Goal: Transaction & Acquisition: Purchase product/service

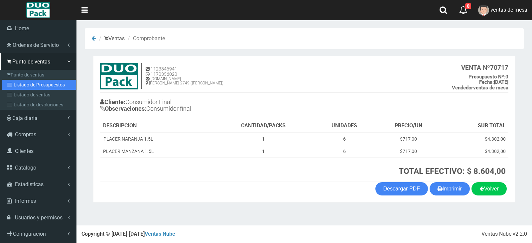
drag, startPoint x: 23, startPoint y: 88, endPoint x: 30, endPoint y: 84, distance: 8.3
click at [23, 88] on link "Listado de Presupuestos" at bounding box center [39, 85] width 74 height 10
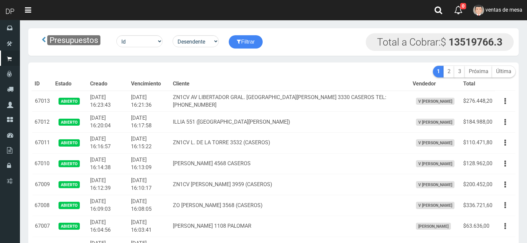
scroll to position [841, 0]
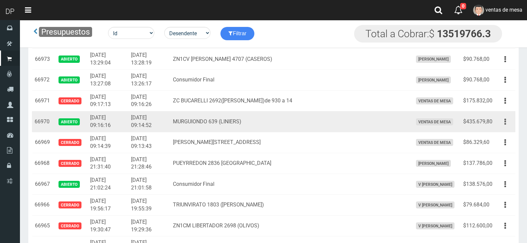
click at [509, 120] on button "button" at bounding box center [504, 122] width 15 height 12
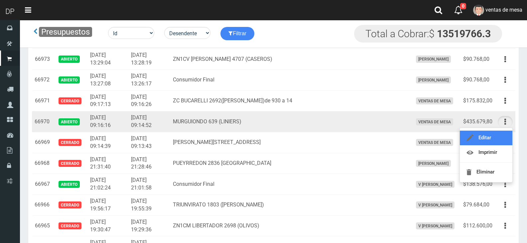
click at [505, 133] on link "Editar" at bounding box center [486, 138] width 52 height 15
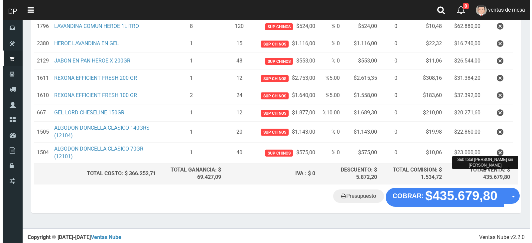
scroll to position [260, 0]
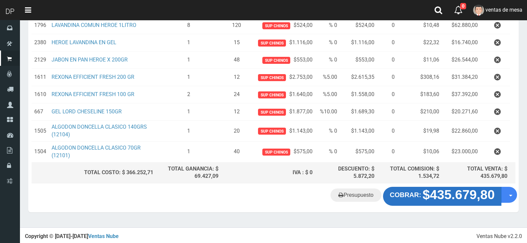
click at [432, 197] on strong "$435.679,80" at bounding box center [458, 195] width 72 height 14
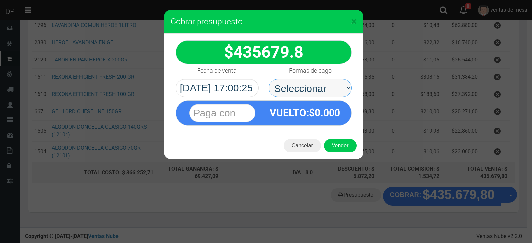
click at [306, 91] on select "Seleccionar Efectivo Tarjeta de Crédito Depósito Débito" at bounding box center [309, 88] width 83 height 18
select select "Efectivo"
click at [268, 79] on select "Seleccionar Efectivo Tarjeta de Crédito Depósito Débito" at bounding box center [309, 88] width 83 height 18
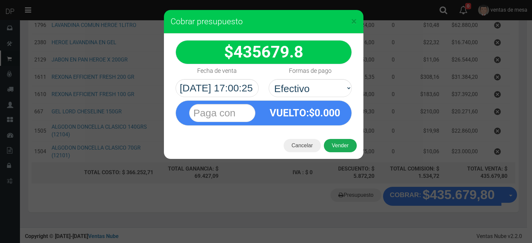
click at [335, 145] on button "Vender" at bounding box center [340, 145] width 33 height 13
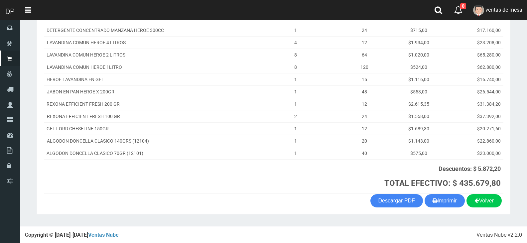
scroll to position [171, 0]
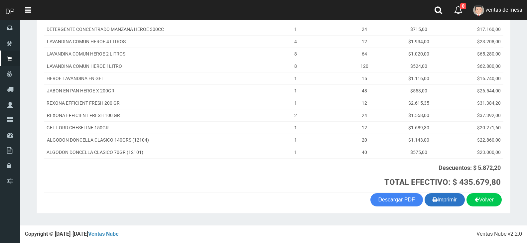
click at [433, 201] on icon "button" at bounding box center [434, 199] width 5 height 9
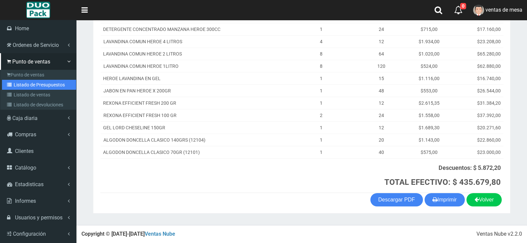
click at [10, 87] on link "Listado de Presupuestos" at bounding box center [39, 85] width 74 height 10
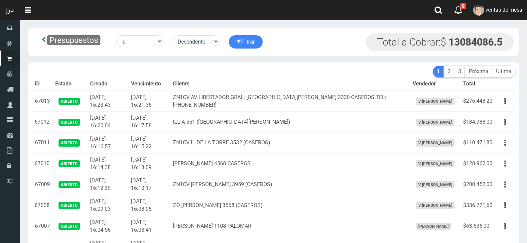
drag, startPoint x: 0, startPoint y: 0, endPoint x: 265, endPoint y: 86, distance: 278.9
click at [265, 86] on th "Cliente" at bounding box center [289, 83] width 239 height 13
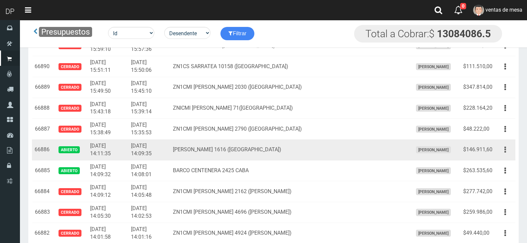
click at [506, 152] on button "button" at bounding box center [504, 150] width 15 height 12
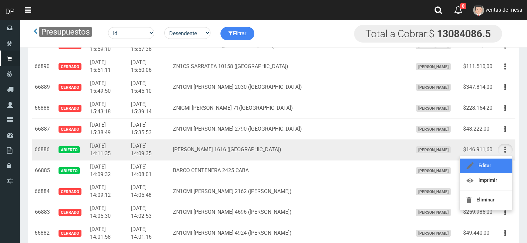
click at [500, 164] on link "Editar" at bounding box center [486, 165] width 52 height 15
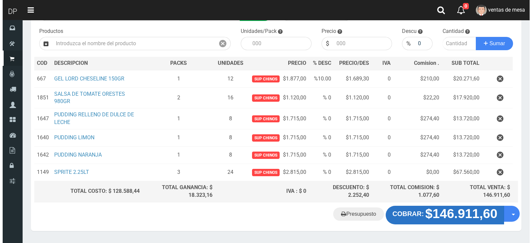
scroll to position [83, 0]
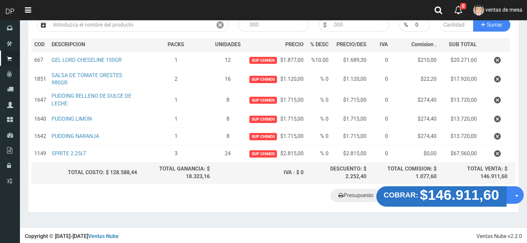
click at [468, 199] on strong "$146.911,60" at bounding box center [459, 195] width 79 height 16
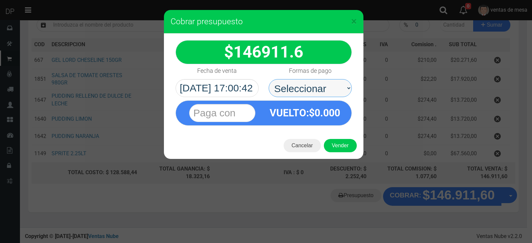
drag, startPoint x: 316, startPoint y: 91, endPoint x: 316, endPoint y: 95, distance: 4.7
click at [316, 91] on select "Seleccionar Efectivo Tarjeta de Crédito Depósito Débito" at bounding box center [309, 88] width 83 height 18
select select "Efectivo"
click at [268, 79] on select "Seleccionar Efectivo Tarjeta de Crédito Depósito Débito" at bounding box center [309, 88] width 83 height 18
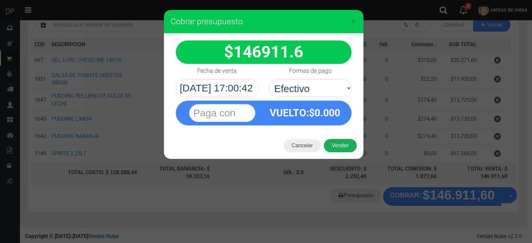
click at [329, 148] on button "Vender" at bounding box center [340, 145] width 33 height 13
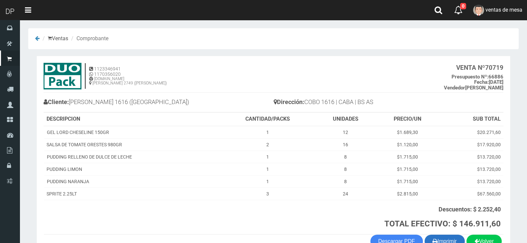
scroll to position [42, 0]
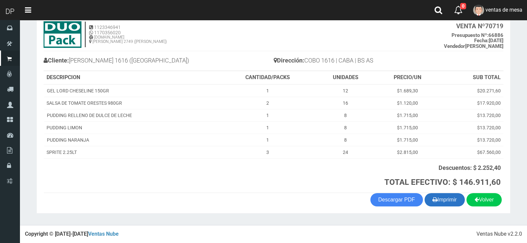
click at [448, 204] on button "Imprimir" at bounding box center [444, 199] width 40 height 13
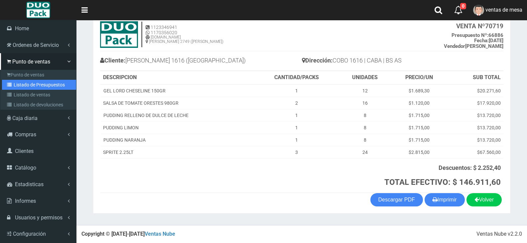
click at [17, 84] on link "Listado de Presupuestos" at bounding box center [39, 85] width 74 height 10
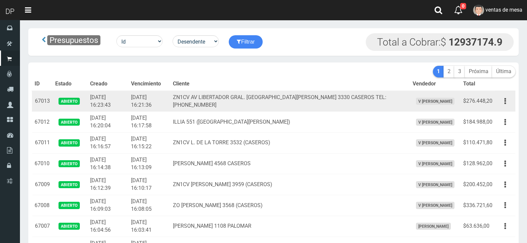
scroll to position [2562, 0]
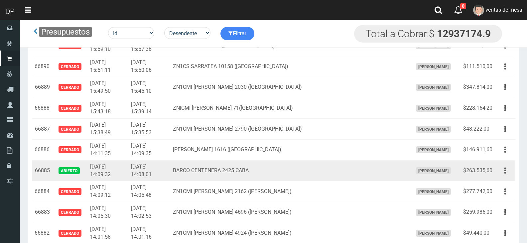
drag, startPoint x: 509, startPoint y: 169, endPoint x: 502, endPoint y: 181, distance: 13.5
click at [507, 170] on button "button" at bounding box center [504, 171] width 15 height 12
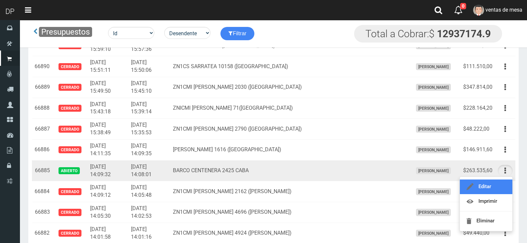
click at [501, 186] on link "Editar" at bounding box center [486, 186] width 52 height 15
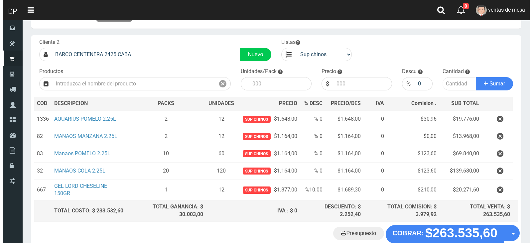
scroll to position [63, 0]
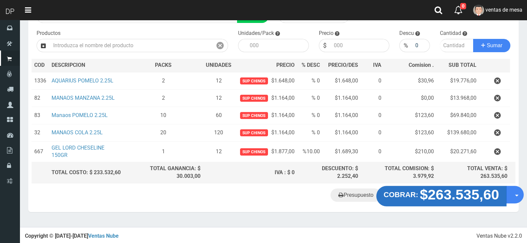
click at [446, 195] on strong "$263.535,60" at bounding box center [459, 195] width 79 height 16
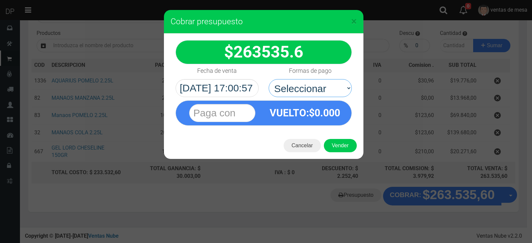
drag, startPoint x: 323, startPoint y: 93, endPoint x: 325, endPoint y: 97, distance: 3.6
click at [323, 93] on select "Seleccionar Efectivo Tarjeta de Crédito Depósito Débito" at bounding box center [309, 88] width 83 height 18
click at [329, 120] on div "VUELTO :$ 0.000" at bounding box center [304, 113] width 83 height 24
click at [335, 93] on select "Seleccionar Efectivo Tarjeta de Crédito Depósito Débito" at bounding box center [309, 88] width 83 height 18
select select "Efectivo"
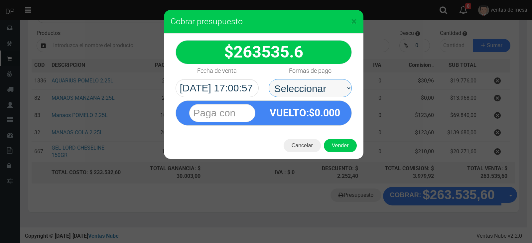
click at [268, 79] on select "Seleccionar Efectivo Tarjeta de Crédito Depósito Débito" at bounding box center [309, 88] width 83 height 18
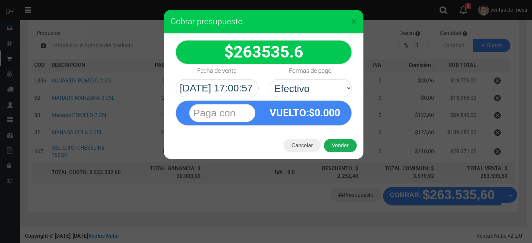
click at [339, 143] on button "Vender" at bounding box center [340, 145] width 33 height 13
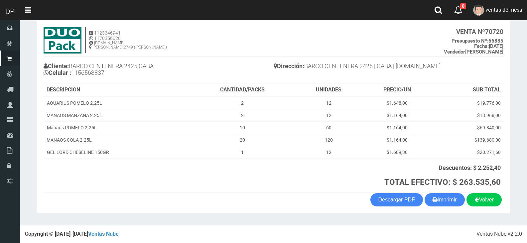
scroll to position [36, 0]
click at [438, 198] on button "Imprimir" at bounding box center [444, 199] width 40 height 13
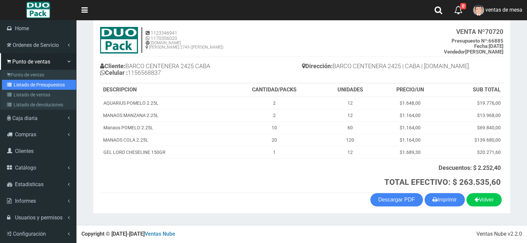
click at [21, 80] on link "Listado de Presupuestos" at bounding box center [39, 85] width 74 height 10
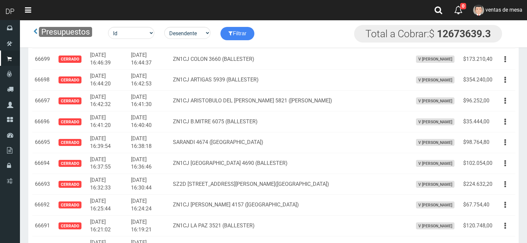
scroll to position [987, 0]
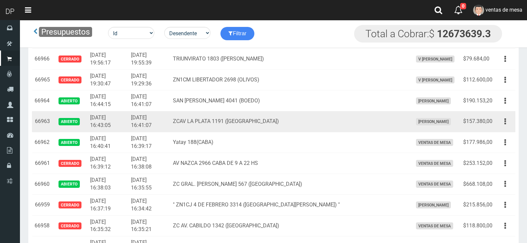
drag, startPoint x: 508, startPoint y: 122, endPoint x: 505, endPoint y: 127, distance: 6.2
click at [507, 122] on button "button" at bounding box center [504, 122] width 15 height 12
click at [504, 122] on icon "button" at bounding box center [505, 122] width 2 height 12
click at [504, 122] on button "button" at bounding box center [504, 122] width 15 height 12
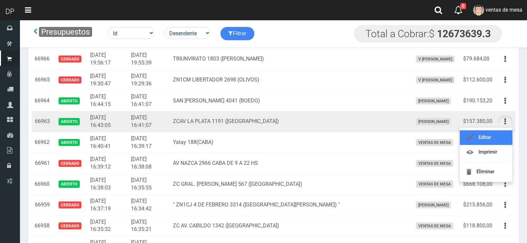
click at [503, 132] on link "Editar" at bounding box center [486, 137] width 52 height 15
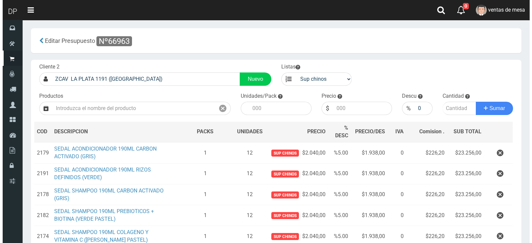
scroll to position [102, 0]
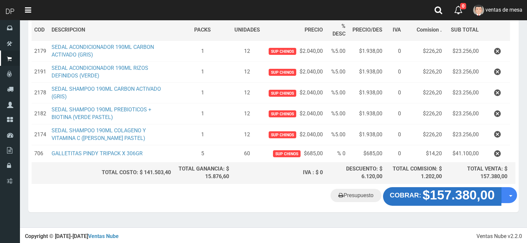
click at [418, 202] on button "COBRAR: $157.380,00" at bounding box center [442, 196] width 118 height 19
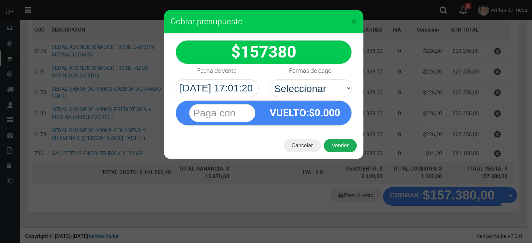
click at [329, 139] on button "Vender" at bounding box center [340, 145] width 33 height 13
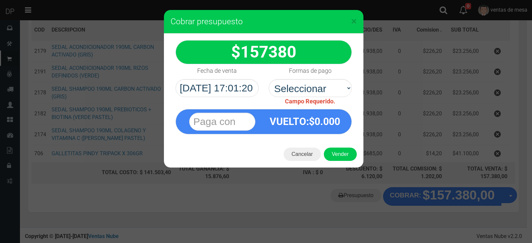
click at [331, 119] on span "0.000" at bounding box center [327, 122] width 26 height 12
click at [327, 106] on div "VUELTO :$ 0.000" at bounding box center [263, 120] width 186 height 29
click at [328, 135] on div "157380 :$" at bounding box center [263, 87] width 199 height 107
click at [328, 98] on span "Campo Requerido." at bounding box center [310, 101] width 50 height 7
click at [327, 94] on select "Seleccionar Efectivo Tarjeta de Crédito Depósito Débito" at bounding box center [309, 88] width 83 height 18
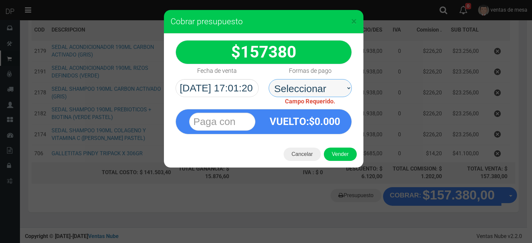
select select "Efectivo"
click at [268, 79] on select "Seleccionar Efectivo Tarjeta de Crédito Depósito Débito" at bounding box center [309, 88] width 83 height 18
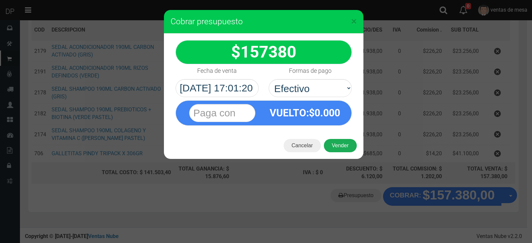
click at [336, 142] on button "Vender" at bounding box center [340, 145] width 33 height 13
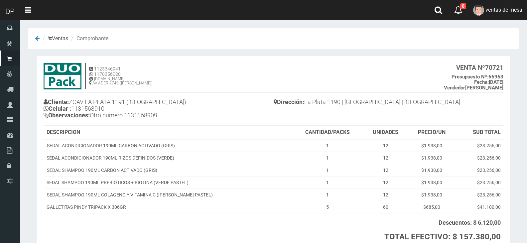
scroll to position [55, 0]
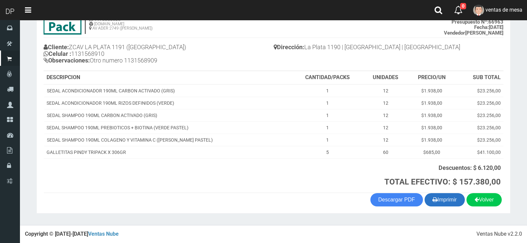
click at [444, 205] on button "Imprimir" at bounding box center [444, 199] width 40 height 13
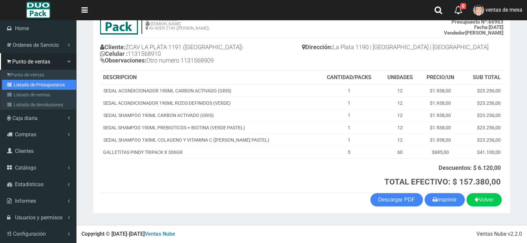
drag, startPoint x: 17, startPoint y: 83, endPoint x: 62, endPoint y: 67, distance: 47.3
click at [17, 83] on link "Listado de Presupuestos" at bounding box center [39, 85] width 74 height 10
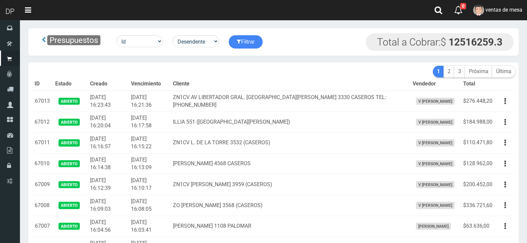
scroll to position [896, 0]
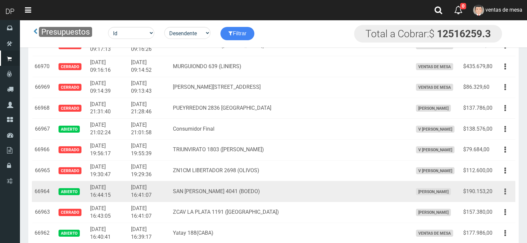
click at [507, 194] on button "button" at bounding box center [504, 192] width 15 height 12
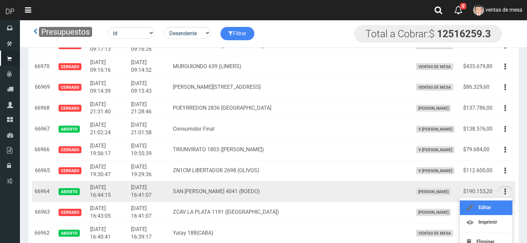
click at [504, 208] on link "Editar" at bounding box center [486, 207] width 52 height 15
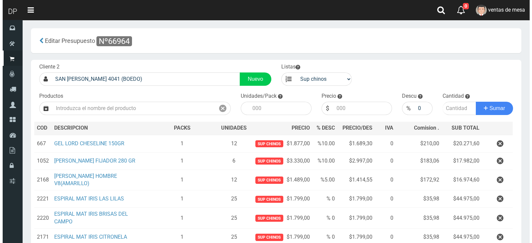
scroll to position [50, 0]
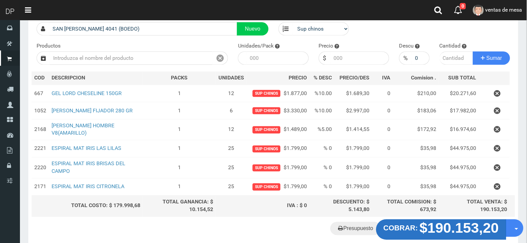
click at [416, 228] on strong "COBRAR:" at bounding box center [400, 228] width 35 height 8
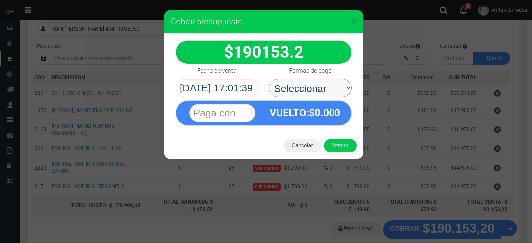
click at [312, 93] on select "Seleccionar Efectivo Tarjeta de Crédito Depósito Débito" at bounding box center [309, 88] width 83 height 18
select select "Efectivo"
click at [268, 79] on select "Seleccionar Efectivo Tarjeta de Crédito Depósito Débito" at bounding box center [309, 88] width 83 height 18
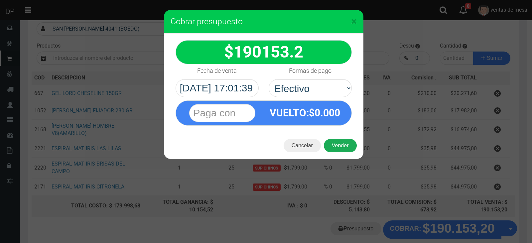
click at [333, 144] on button "Vender" at bounding box center [340, 145] width 33 height 13
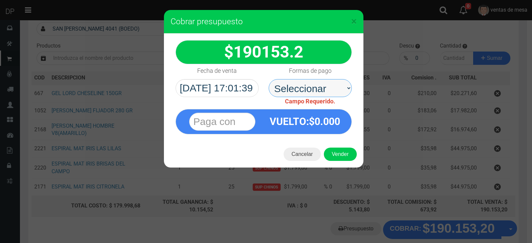
click at [324, 96] on select "Seleccionar Efectivo Tarjeta de Crédito Depósito Débito" at bounding box center [309, 88] width 83 height 18
select select "Efectivo"
click at [268, 79] on select "Seleccionar Efectivo Tarjeta de Crédito Depósito Débito" at bounding box center [309, 88] width 83 height 18
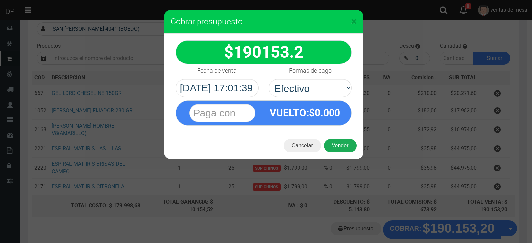
click at [333, 149] on button "Vender" at bounding box center [340, 145] width 33 height 13
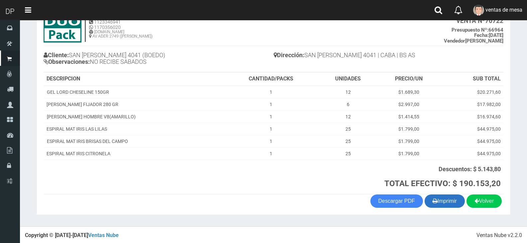
scroll to position [48, 0]
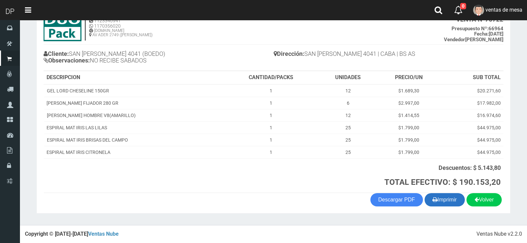
click at [429, 201] on button "Imprimir" at bounding box center [444, 199] width 40 height 13
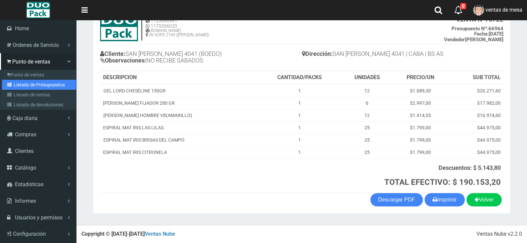
click at [22, 87] on link "Listado de Presupuestos" at bounding box center [39, 85] width 74 height 10
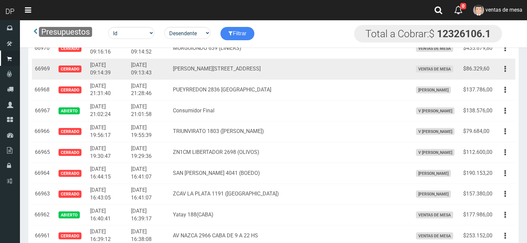
scroll to position [929, 0]
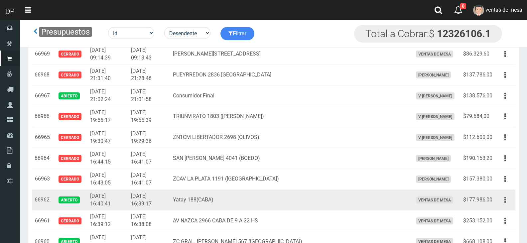
click at [502, 203] on button "button" at bounding box center [504, 200] width 15 height 12
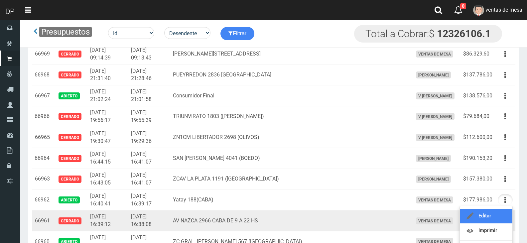
click at [498, 211] on link "Editar" at bounding box center [486, 216] width 52 height 15
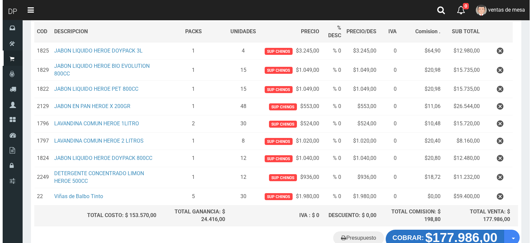
scroll to position [143, 0]
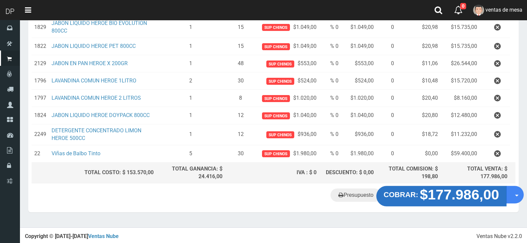
click at [430, 201] on strong "$177.986,00" at bounding box center [459, 195] width 79 height 16
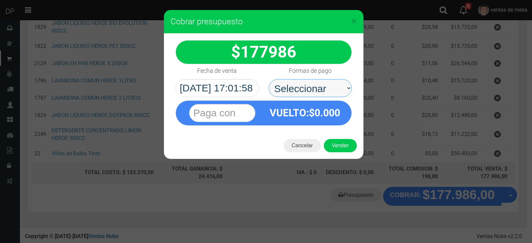
click at [316, 79] on select "Seleccionar Efectivo Tarjeta de Crédito Depósito Débito" at bounding box center [309, 88] width 83 height 18
select select "Efectivo"
click at [268, 79] on select "Seleccionar Efectivo Tarjeta de Crédito Depósito Débito" at bounding box center [309, 88] width 83 height 18
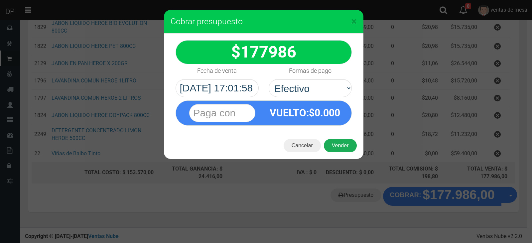
click at [347, 152] on button "Vender" at bounding box center [340, 145] width 33 height 13
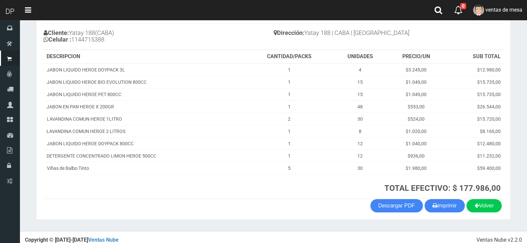
scroll to position [75, 0]
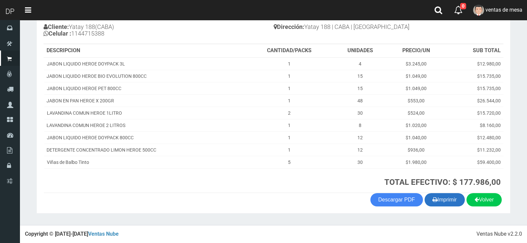
click at [428, 202] on button "Imprimir" at bounding box center [444, 199] width 40 height 13
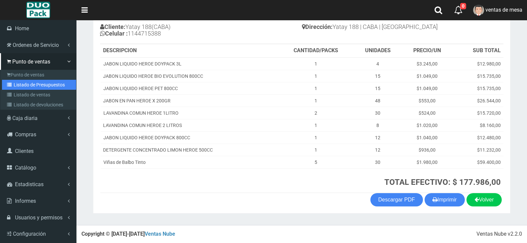
click at [33, 87] on link "Listado de Presupuestos" at bounding box center [39, 85] width 74 height 10
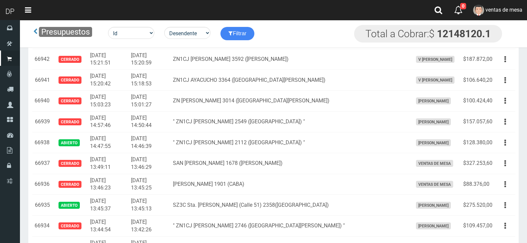
scroll to position [1612, 0]
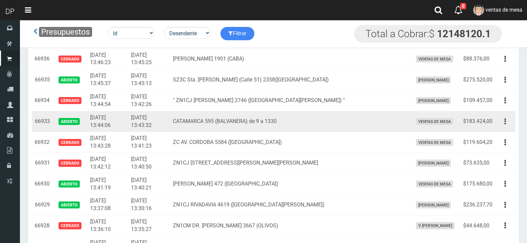
click at [504, 122] on button "button" at bounding box center [504, 122] width 15 height 12
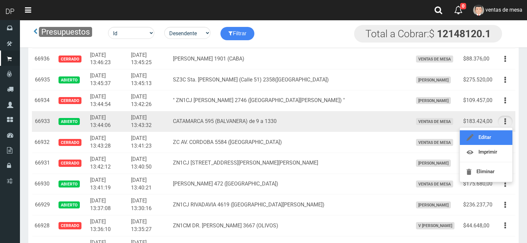
click at [498, 135] on link "Editar" at bounding box center [486, 137] width 52 height 15
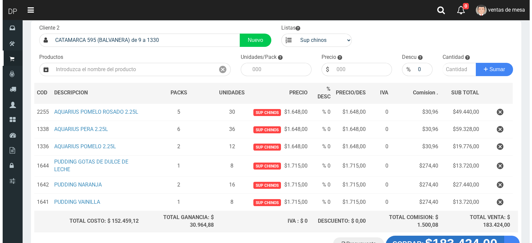
scroll to position [91, 0]
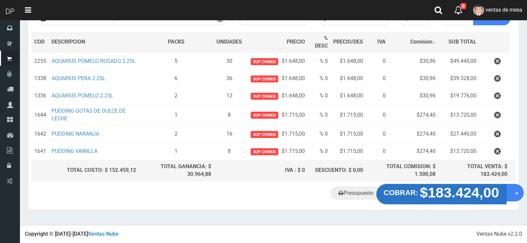
click at [457, 195] on strong "$183.424,00" at bounding box center [459, 192] width 79 height 16
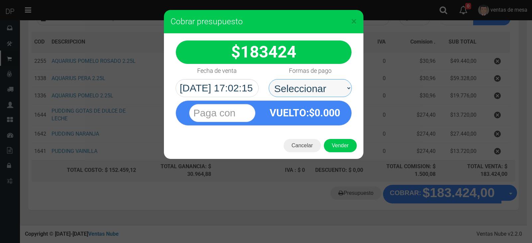
drag, startPoint x: 304, startPoint y: 85, endPoint x: 304, endPoint y: 89, distance: 4.3
click at [304, 85] on select "Seleccionar Efectivo Tarjeta de Crédito Depósito Débito" at bounding box center [309, 88] width 83 height 18
select select "Efectivo"
click at [268, 79] on select "Seleccionar Efectivo Tarjeta de Crédito Depósito Débito" at bounding box center [309, 88] width 83 height 18
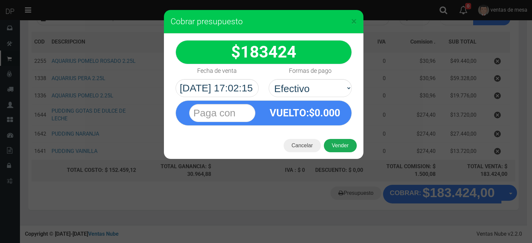
click at [334, 140] on button "Vender" at bounding box center [340, 145] width 33 height 13
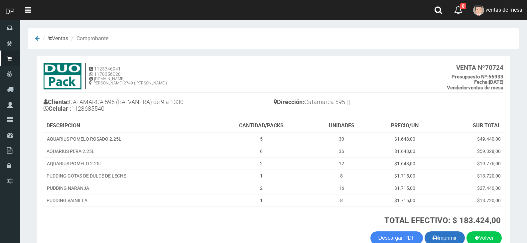
click at [442, 235] on button "Imprimir" at bounding box center [444, 237] width 40 height 13
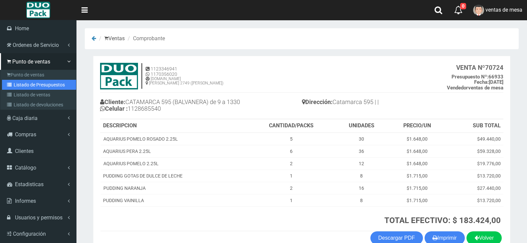
click at [27, 81] on link "Listado de Presupuestos" at bounding box center [39, 85] width 74 height 10
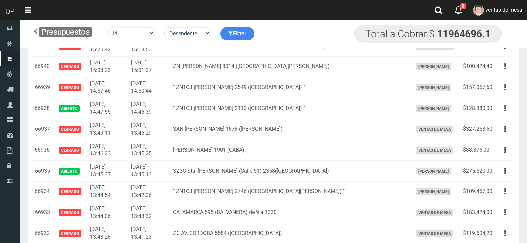
scroll to position [1674, 0]
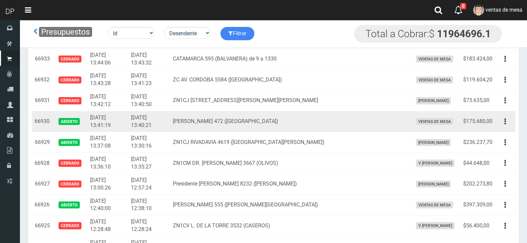
click at [514, 121] on td "Editar Imprimir Eliminar" at bounding box center [505, 121] width 20 height 21
click at [508, 126] on button "button" at bounding box center [504, 122] width 15 height 12
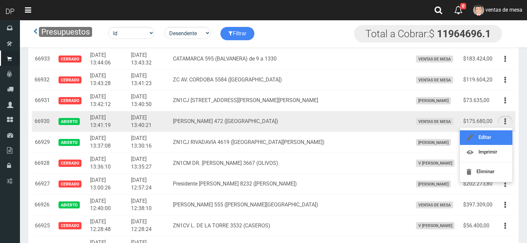
click at [505, 133] on link "Editar" at bounding box center [486, 137] width 52 height 15
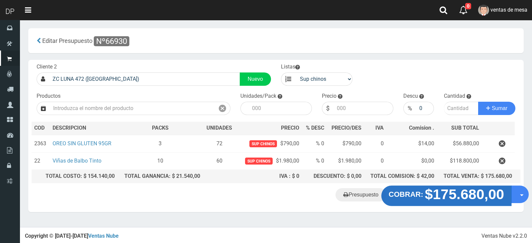
click at [463, 191] on strong "$175.680,00" at bounding box center [464, 194] width 79 height 16
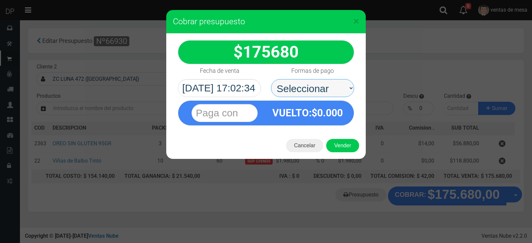
click at [324, 88] on select "Seleccionar Efectivo Tarjeta de Crédito Depósito Débito" at bounding box center [312, 88] width 83 height 18
select select "Efectivo"
click at [271, 79] on select "Seleccionar Efectivo Tarjeta de Crédito Depósito Débito" at bounding box center [312, 88] width 83 height 18
click at [336, 144] on button "Vender" at bounding box center [342, 145] width 33 height 13
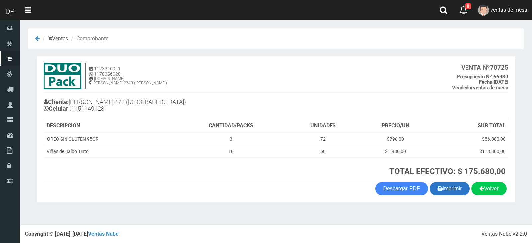
click at [440, 193] on button "Imprimir" at bounding box center [449, 188] width 40 height 13
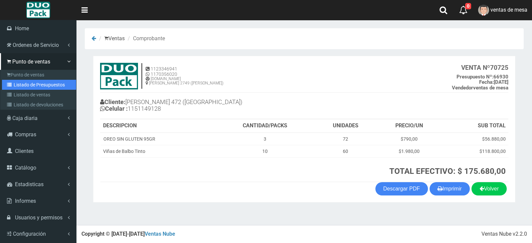
click at [46, 87] on link "Listado de Presupuestos" at bounding box center [39, 85] width 74 height 10
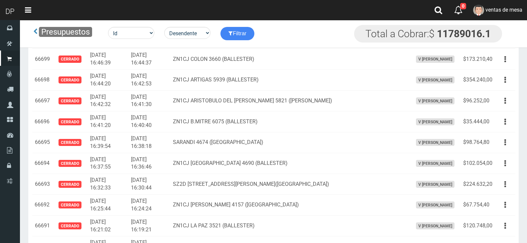
scroll to position [1049, 0]
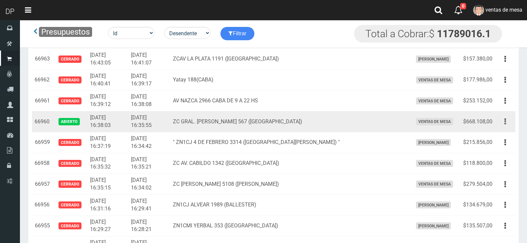
click at [504, 122] on button "button" at bounding box center [504, 122] width 15 height 12
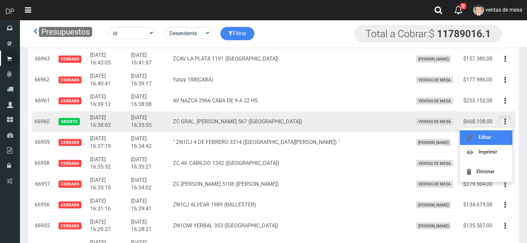
click at [498, 133] on link "Editar" at bounding box center [486, 137] width 52 height 15
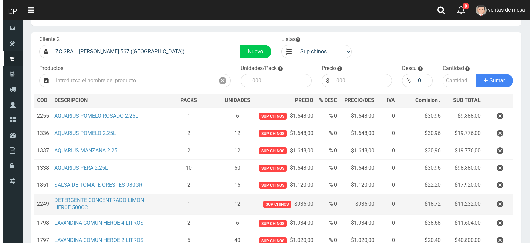
scroll to position [254, 0]
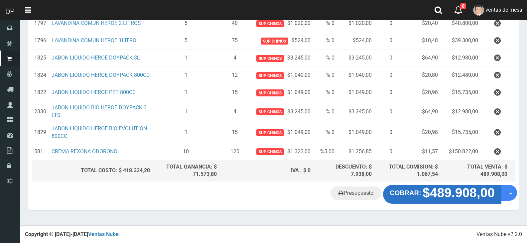
click at [448, 187] on strong "$489.908,00" at bounding box center [458, 193] width 72 height 14
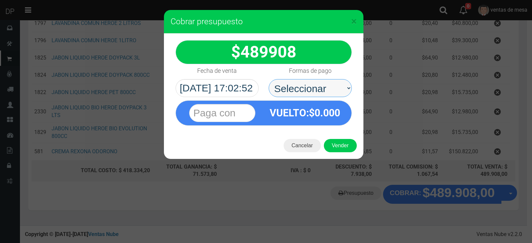
click at [340, 91] on select "Seleccionar Efectivo Tarjeta de Crédito Depósito Débito" at bounding box center [309, 88] width 83 height 18
click at [268, 79] on select "Seleccionar Efectivo Tarjeta de Crédito Depósito Débito" at bounding box center [309, 88] width 83 height 18
click at [332, 88] on select "Seleccionar Efectivo Tarjeta de Crédito Depósito Débito" at bounding box center [309, 88] width 83 height 18
select select "Efectivo"
click at [268, 79] on select "Seleccionar Efectivo Tarjeta de Crédito Depósito Débito" at bounding box center [309, 88] width 83 height 18
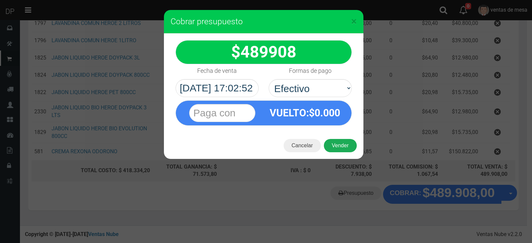
click at [344, 150] on button "Vender" at bounding box center [340, 145] width 33 height 13
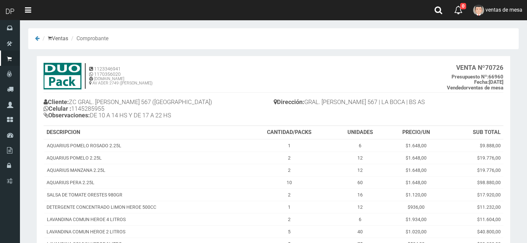
scroll to position [165, 0]
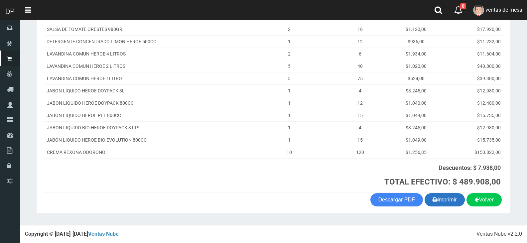
click at [440, 197] on button "Imprimir" at bounding box center [444, 199] width 40 height 13
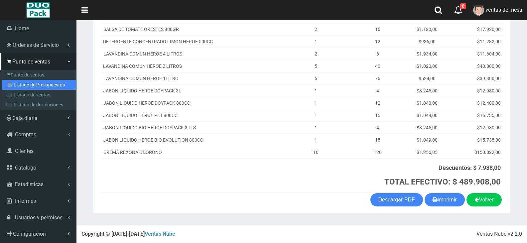
click at [7, 87] on link "Listado de Presupuestos" at bounding box center [39, 85] width 74 height 10
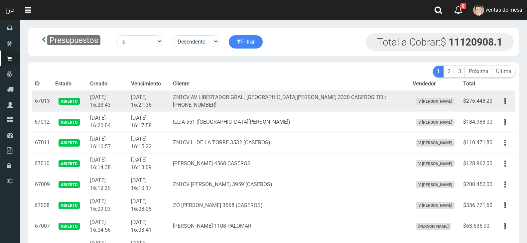
click at [170, 94] on td "2025-09-26 16:21:36" at bounding box center [149, 101] width 42 height 21
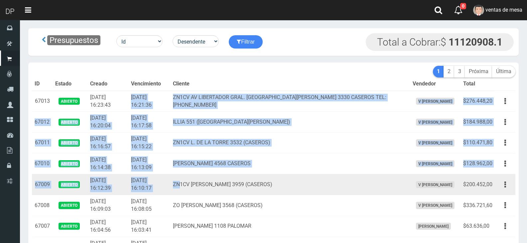
drag, startPoint x: 141, startPoint y: 96, endPoint x: 199, endPoint y: 194, distance: 114.1
click at [198, 192] on td "ZN1CV [PERSON_NAME] 3959 (CASEROS)" at bounding box center [289, 184] width 239 height 21
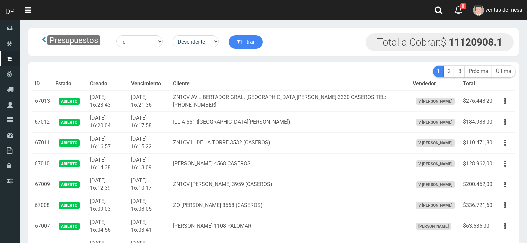
click at [107, 84] on th "Creado" at bounding box center [107, 83] width 41 height 13
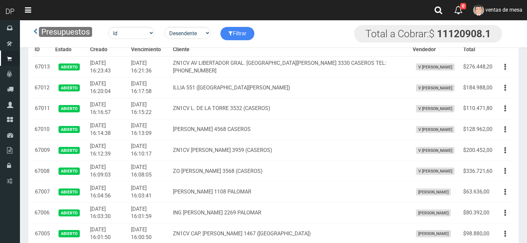
scroll to position [2771, 0]
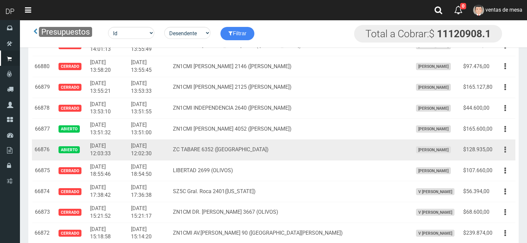
click at [502, 151] on button "button" at bounding box center [504, 150] width 15 height 12
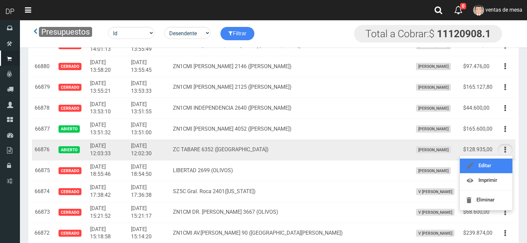
click at [500, 162] on link "Editar" at bounding box center [486, 165] width 52 height 15
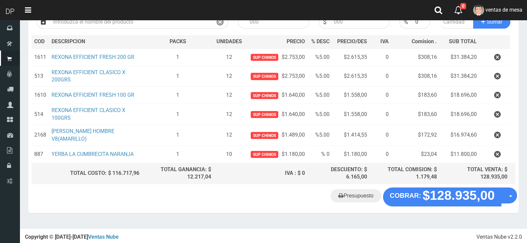
scroll to position [87, 0]
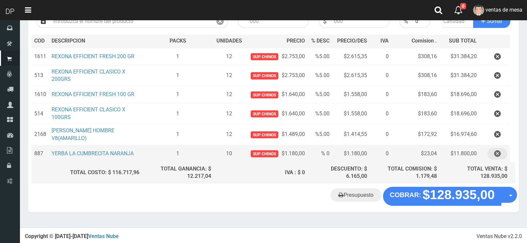
click at [497, 154] on icon "button" at bounding box center [497, 154] width 7 height 12
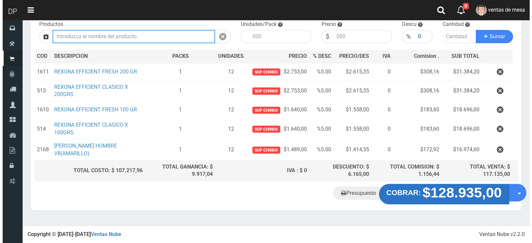
scroll to position [70, 0]
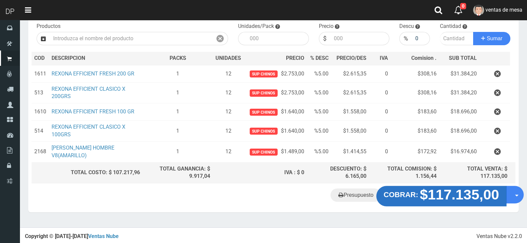
click at [415, 199] on button "COBRAR: $117.135,00" at bounding box center [441, 196] width 130 height 21
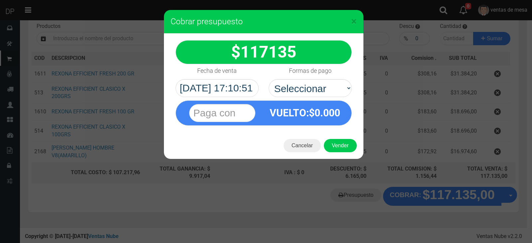
click at [312, 101] on div "VUELTO :$ 0.000" at bounding box center [304, 113] width 83 height 24
click at [310, 97] on div "117135 :$" at bounding box center [263, 83] width 199 height 99
select select "Efectivo"
click at [268, 79] on select "Seleccionar Efectivo Tarjeta de Crédito Depósito Débito" at bounding box center [309, 88] width 83 height 18
click at [343, 142] on button "Vender" at bounding box center [340, 145] width 33 height 13
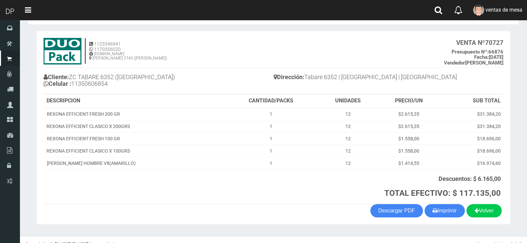
scroll to position [36, 0]
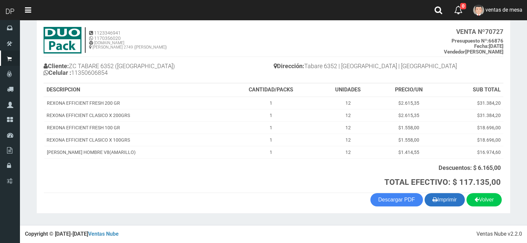
click at [444, 201] on button "Imprimir" at bounding box center [444, 199] width 40 height 13
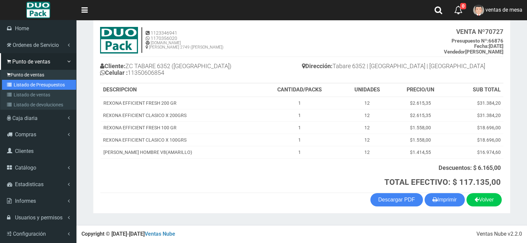
drag, startPoint x: 14, startPoint y: 82, endPoint x: 52, endPoint y: 74, distance: 39.0
click at [14, 82] on link "Listado de Presupuestos" at bounding box center [39, 85] width 74 height 10
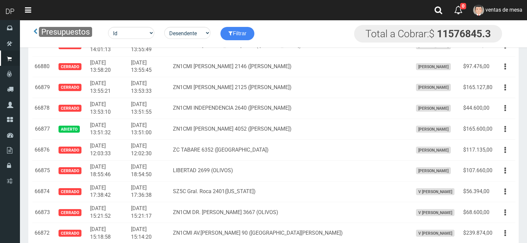
scroll to position [6278, 0]
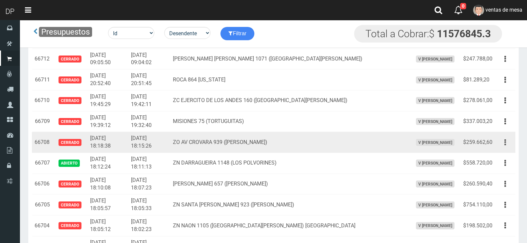
click at [503, 140] on button "button" at bounding box center [504, 143] width 15 height 12
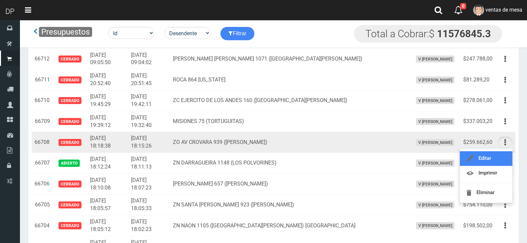
click at [505, 155] on link "Editar" at bounding box center [486, 158] width 52 height 15
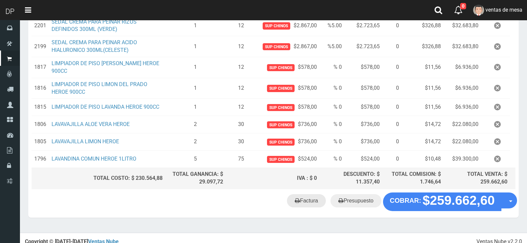
scroll to position [222, 0]
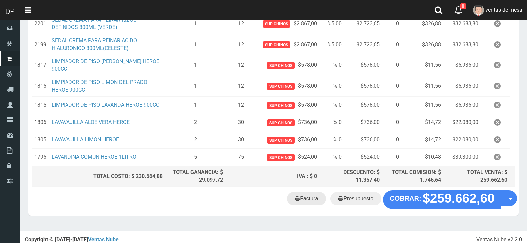
click at [312, 198] on link "Factura" at bounding box center [306, 198] width 39 height 13
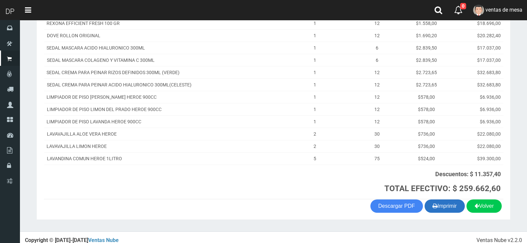
scroll to position [134, 0]
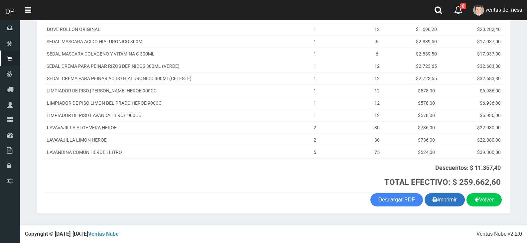
click at [446, 202] on button "Imprimir" at bounding box center [444, 199] width 40 height 13
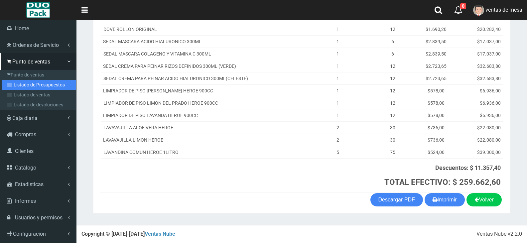
click at [16, 84] on link "Listado de Presupuestos" at bounding box center [39, 85] width 74 height 10
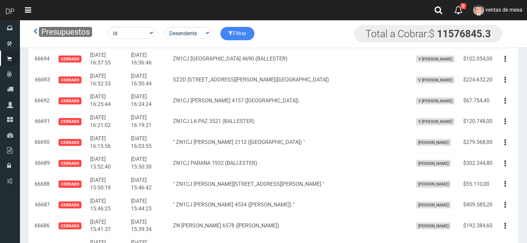
scroll to position [2132, 0]
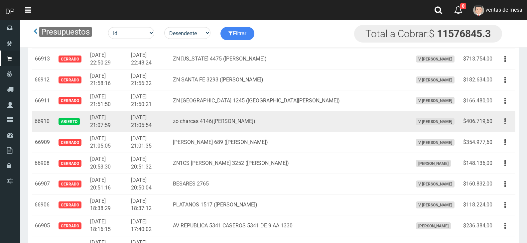
click at [505, 125] on icon "button" at bounding box center [505, 122] width 2 height 12
click at [0, 0] on link "Editar" at bounding box center [0, 0] width 0 height 0
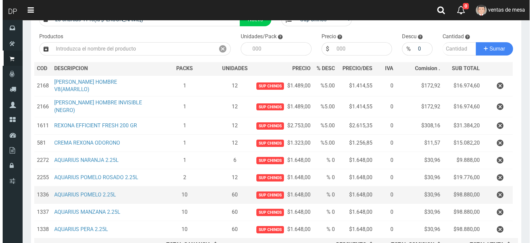
scroll to position [135, 0]
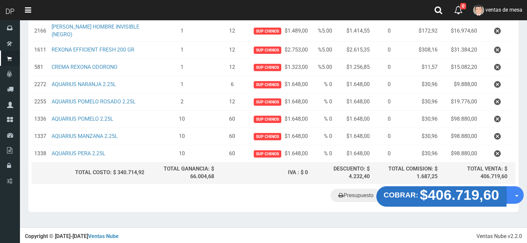
click at [396, 194] on strong "COBRAR:" at bounding box center [400, 195] width 35 height 8
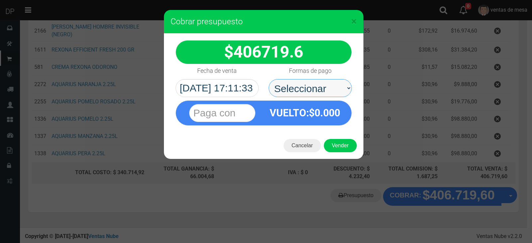
drag, startPoint x: 313, startPoint y: 85, endPoint x: 314, endPoint y: 96, distance: 11.0
click at [313, 85] on select "Seleccionar Efectivo Tarjeta de Crédito Depósito Débito" at bounding box center [309, 88] width 83 height 18
click at [268, 79] on select "Seleccionar Efectivo Tarjeta de Crédito Depósito Débito" at bounding box center [309, 88] width 83 height 18
click at [316, 88] on select "Seleccionar Efectivo Tarjeta de Crédito Depósito Débito" at bounding box center [309, 88] width 83 height 18
click at [317, 94] on select "Seleccionar Efectivo Tarjeta de Crédito Depósito Débito" at bounding box center [309, 88] width 83 height 18
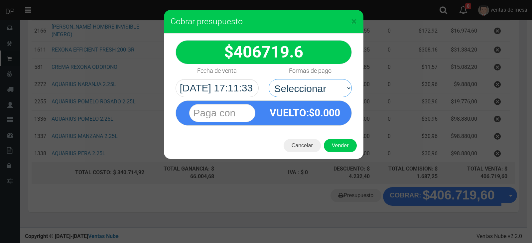
drag, startPoint x: 327, startPoint y: 89, endPoint x: 331, endPoint y: 102, distance: 13.6
click at [331, 102] on div "406719.6" at bounding box center [263, 83] width 199 height 99
select select "Efectivo"
click at [268, 79] on select "Seleccionar Efectivo Tarjeta de Crédito Depósito Débito" at bounding box center [309, 88] width 83 height 18
click at [341, 137] on div "Cancelar Vender" at bounding box center [263, 145] width 199 height 27
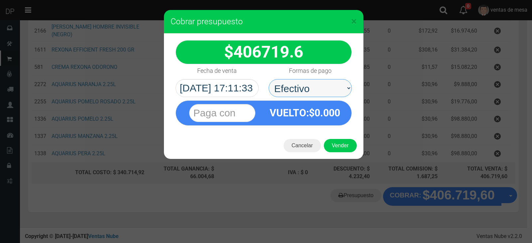
click at [330, 94] on select "Seleccionar Efectivo Tarjeta de Crédito Depósito Débito" at bounding box center [309, 88] width 83 height 18
click at [268, 79] on select "Seleccionar Efectivo Tarjeta de Crédito Depósito Débito" at bounding box center [309, 88] width 83 height 18
click at [337, 143] on button "Vender" at bounding box center [340, 145] width 33 height 13
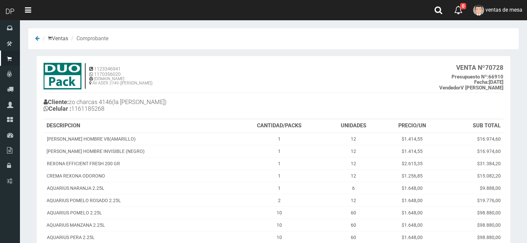
scroll to position [85, 0]
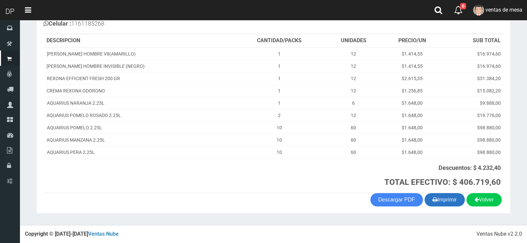
click at [436, 195] on button "Imprimir" at bounding box center [444, 199] width 40 height 13
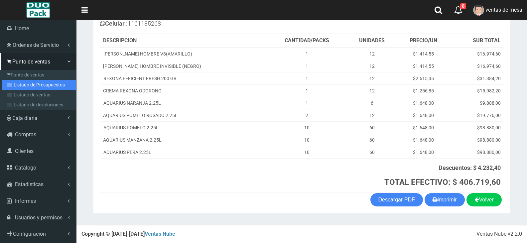
click at [22, 83] on link "Listado de Presupuestos" at bounding box center [39, 85] width 74 height 10
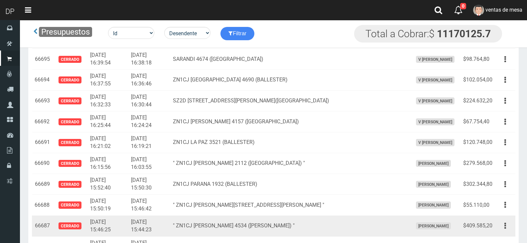
scroll to position [1799, 0]
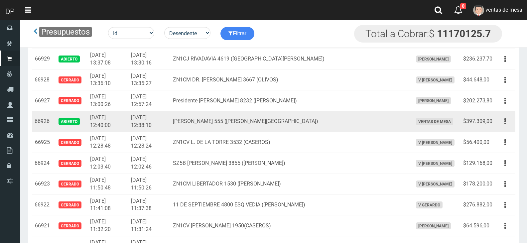
click at [495, 121] on td "Editar Imprimir Eliminar" at bounding box center [505, 121] width 20 height 21
click at [506, 124] on button "button" at bounding box center [504, 122] width 15 height 12
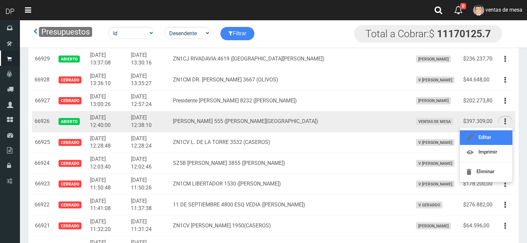
click at [507, 135] on link "Editar" at bounding box center [486, 137] width 52 height 15
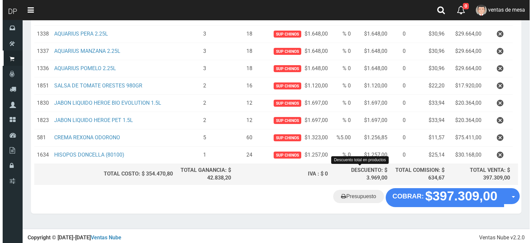
scroll to position [195, 0]
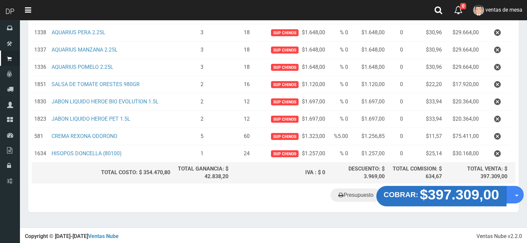
click at [411, 193] on strong "COBRAR:" at bounding box center [400, 195] width 35 height 8
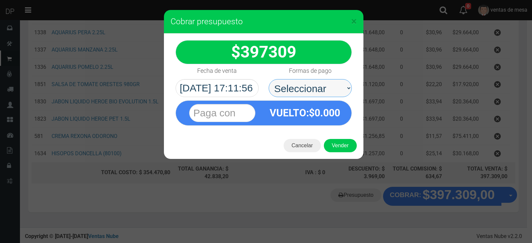
drag, startPoint x: 334, startPoint y: 92, endPoint x: 333, endPoint y: 95, distance: 3.4
click at [334, 92] on select "Seleccionar Efectivo Tarjeta de Crédito Depósito Débito" at bounding box center [309, 88] width 83 height 18
select select "Efectivo"
click at [268, 79] on select "Seleccionar Efectivo Tarjeta de Crédito Depósito Débito" at bounding box center [309, 88] width 83 height 18
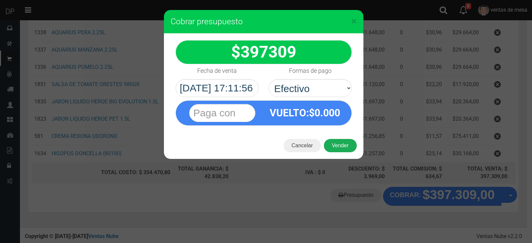
click at [341, 147] on button "Vender" at bounding box center [340, 145] width 33 height 13
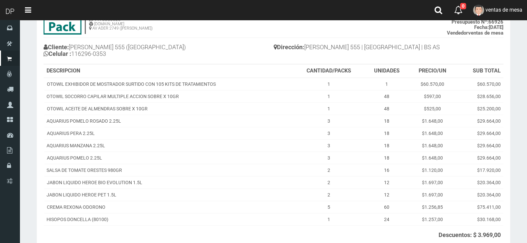
scroll to position [122, 0]
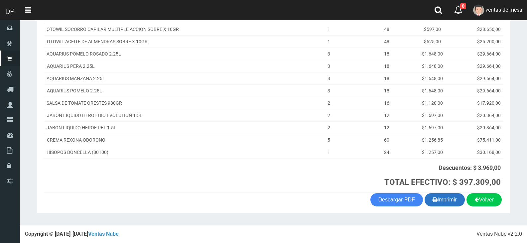
click at [443, 197] on button "Imprimir" at bounding box center [444, 199] width 40 height 13
